Goal: Information Seeking & Learning: Learn about a topic

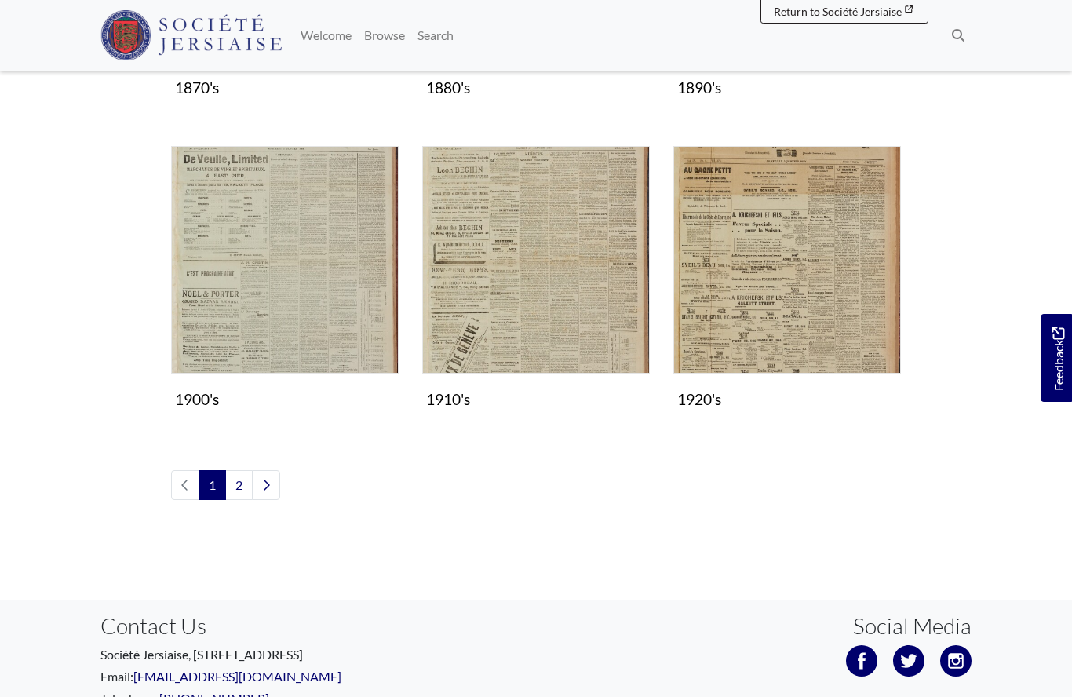
scroll to position [1302, 0]
click at [783, 251] on img "Subcollection" at bounding box center [788, 261] width 228 height 228
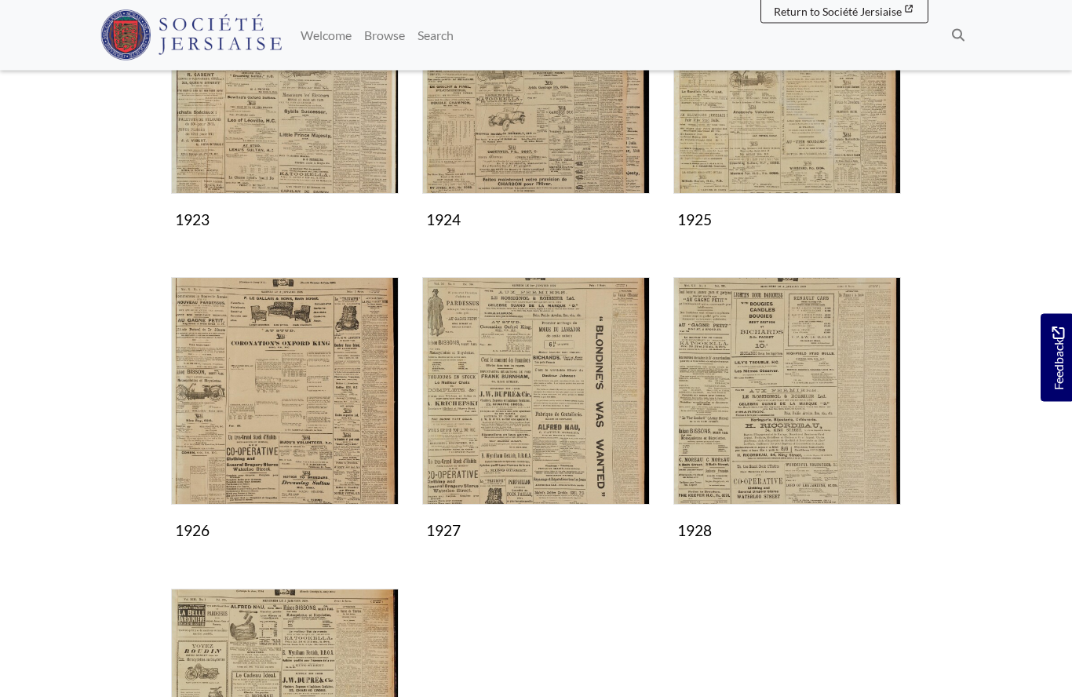
scroll to position [679, 0]
click at [519, 414] on img "Subcollection" at bounding box center [536, 391] width 228 height 228
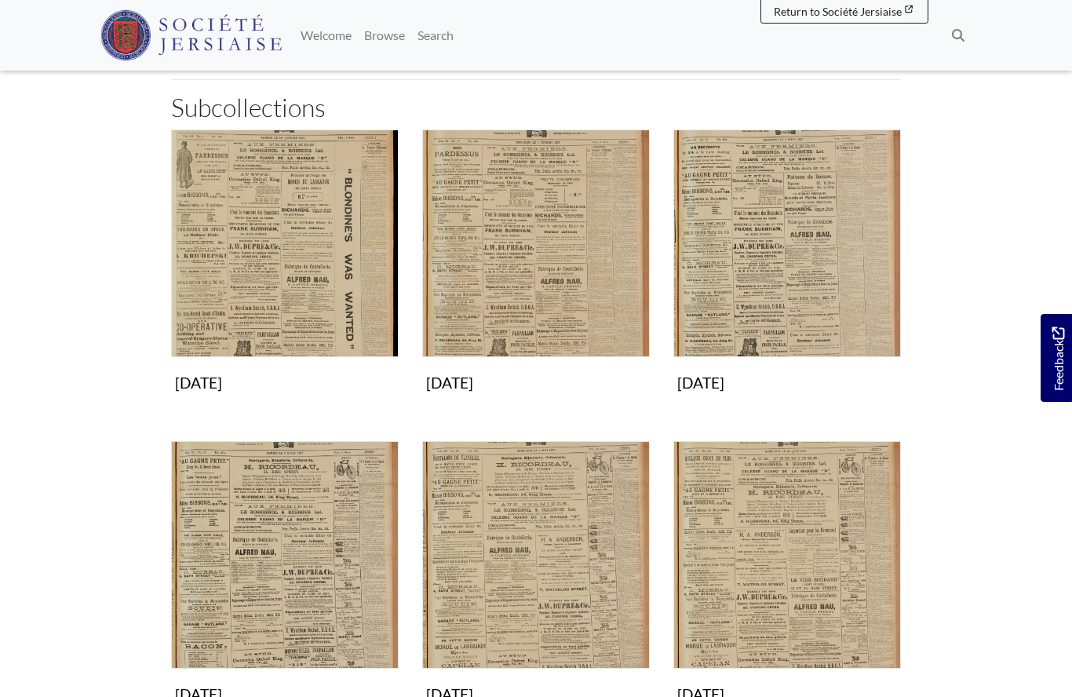
scroll to position [249, 0]
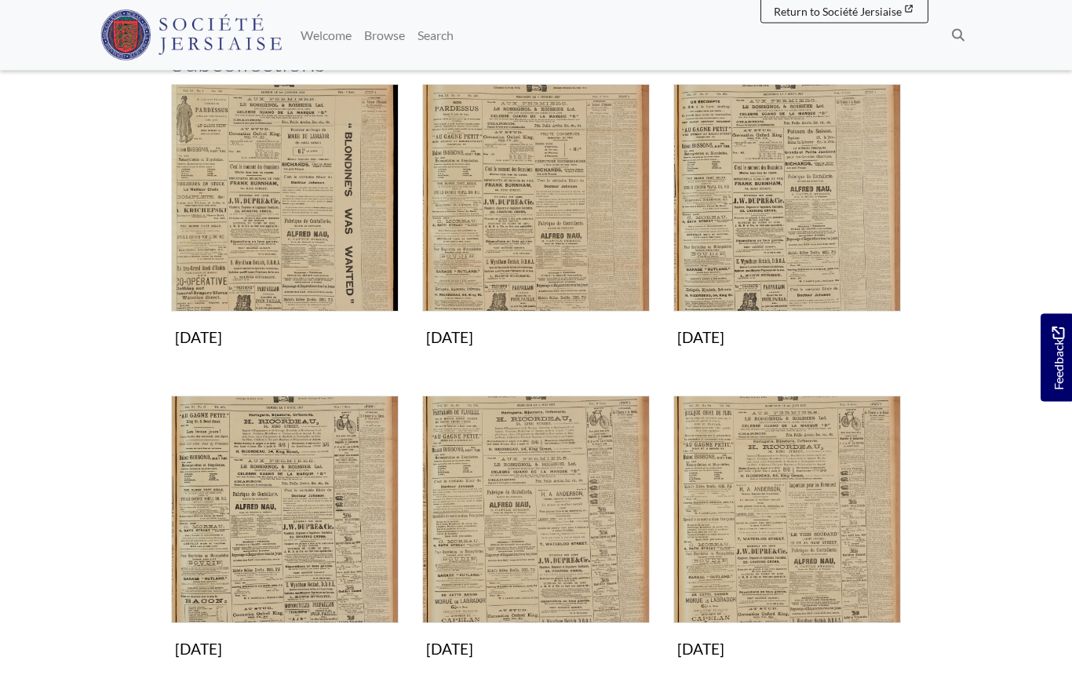
click at [788, 207] on img "Subcollection" at bounding box center [788, 199] width 228 height 228
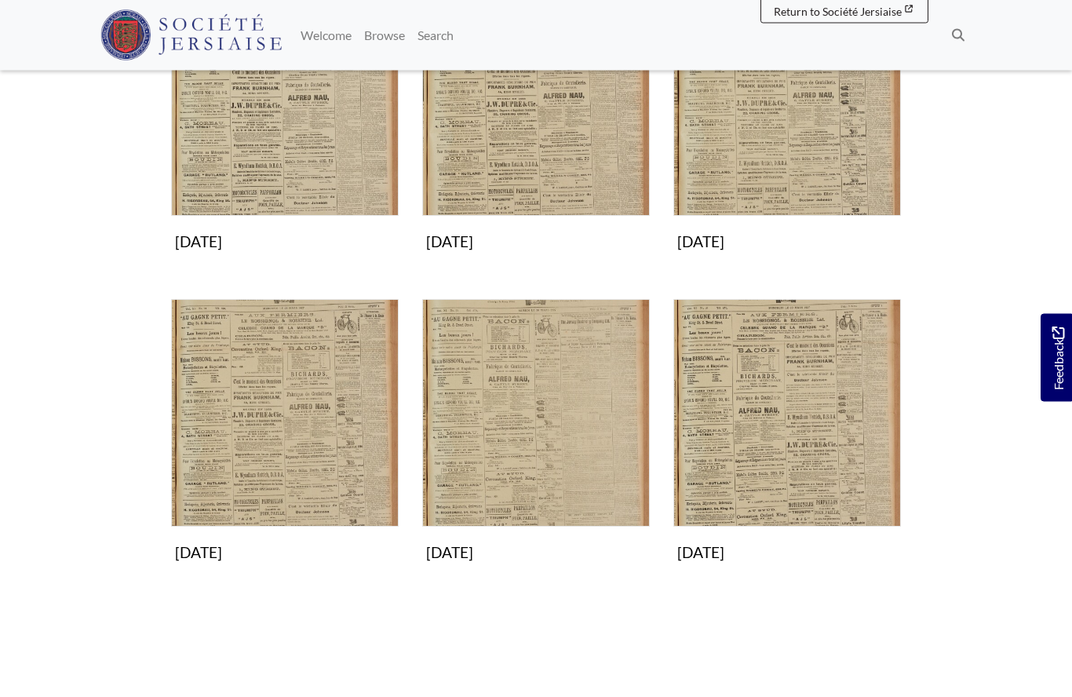
scroll to position [657, 0]
click at [317, 424] on img "Subcollection" at bounding box center [285, 413] width 228 height 228
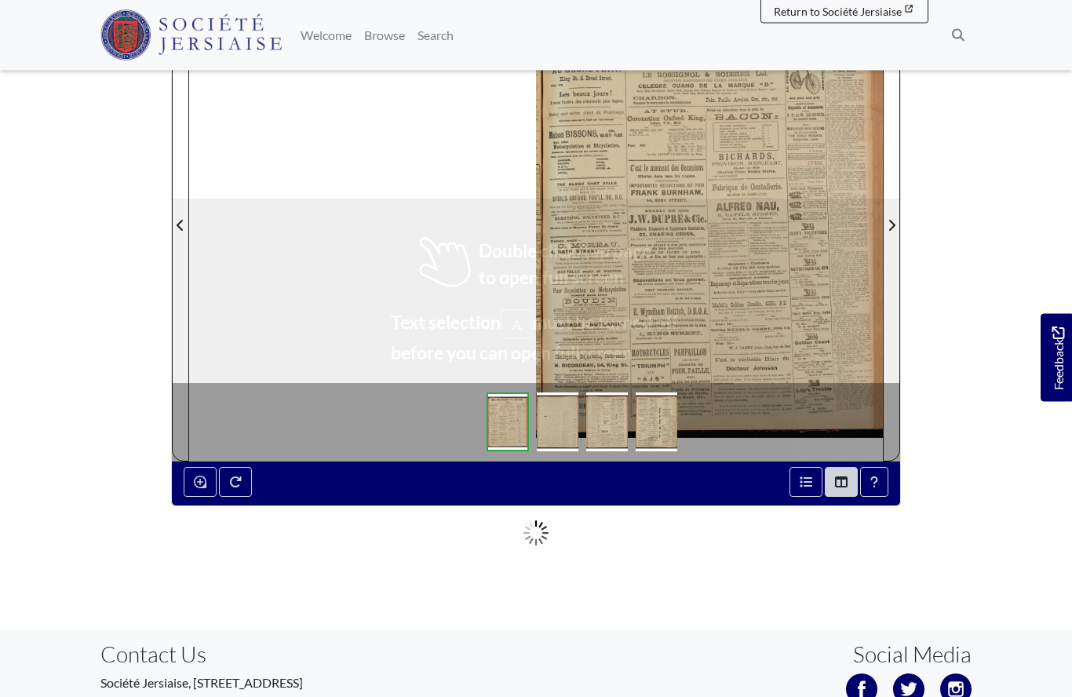
scroll to position [277, 0]
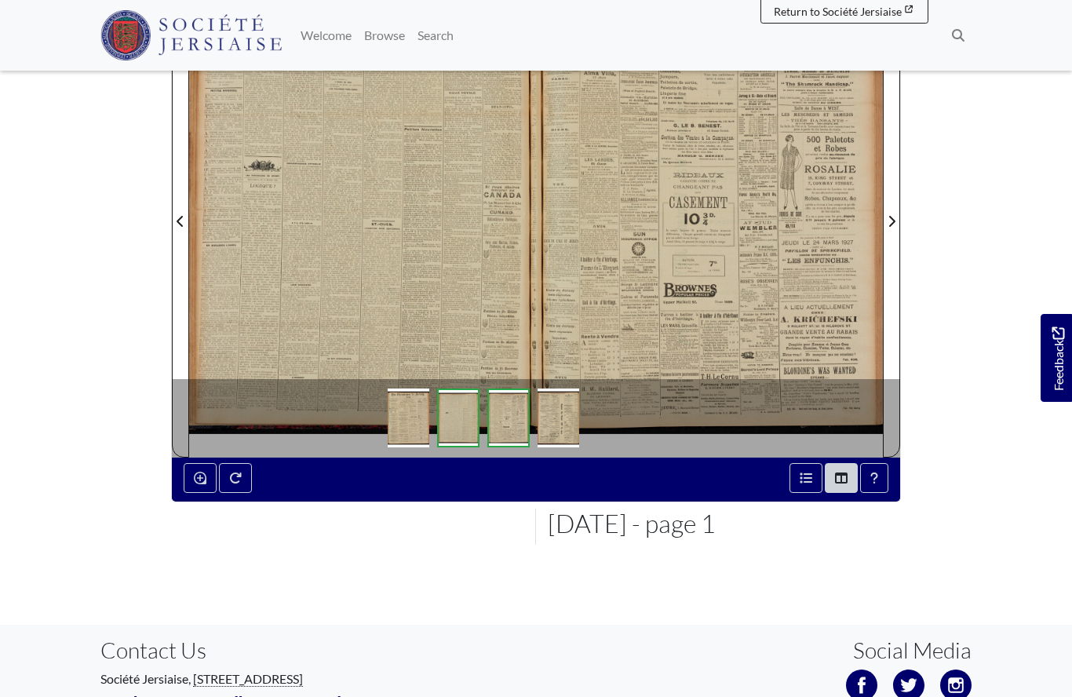
scroll to position [345, 0]
